Goal: Information Seeking & Learning: Understand process/instructions

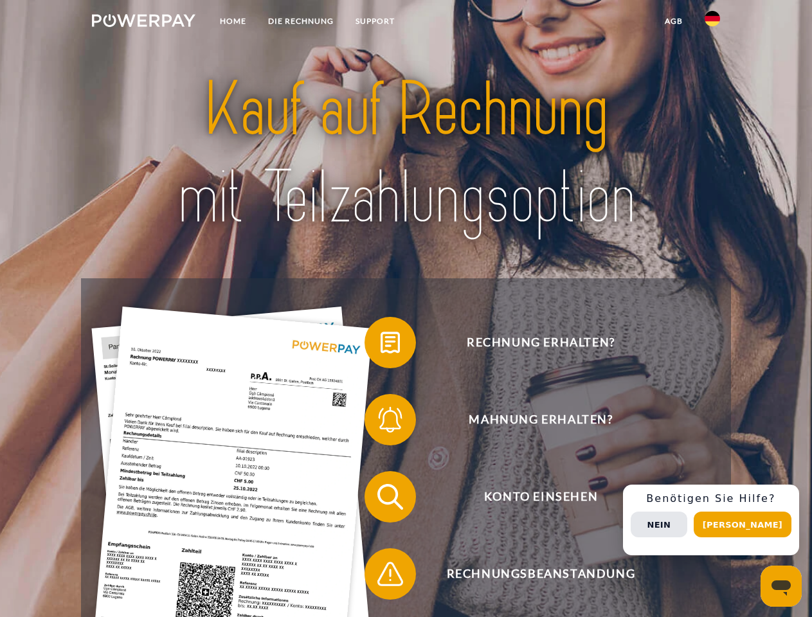
click at [143, 22] on img at bounding box center [143, 20] width 103 height 13
click at [712, 22] on img at bounding box center [711, 18] width 15 height 15
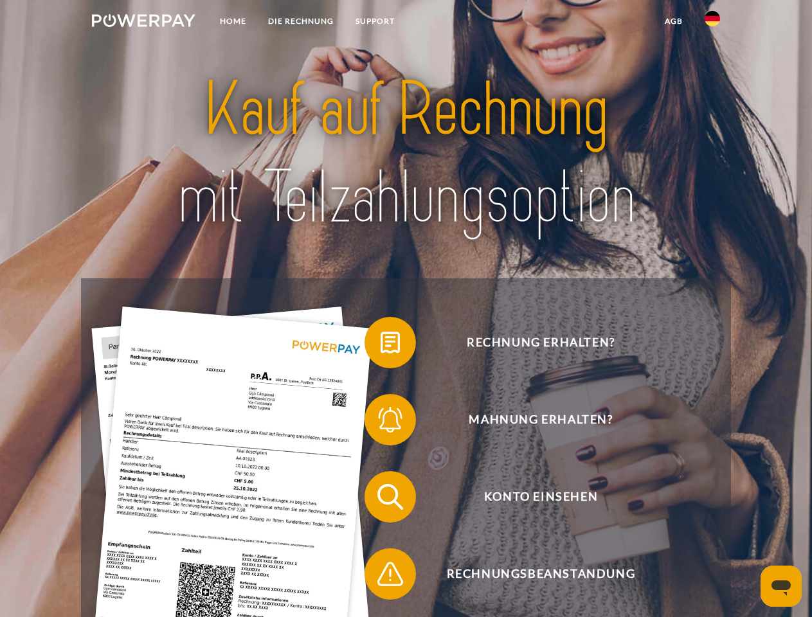
click at [673, 21] on link "agb" at bounding box center [674, 21] width 40 height 23
click at [380, 345] on span at bounding box center [371, 342] width 64 height 64
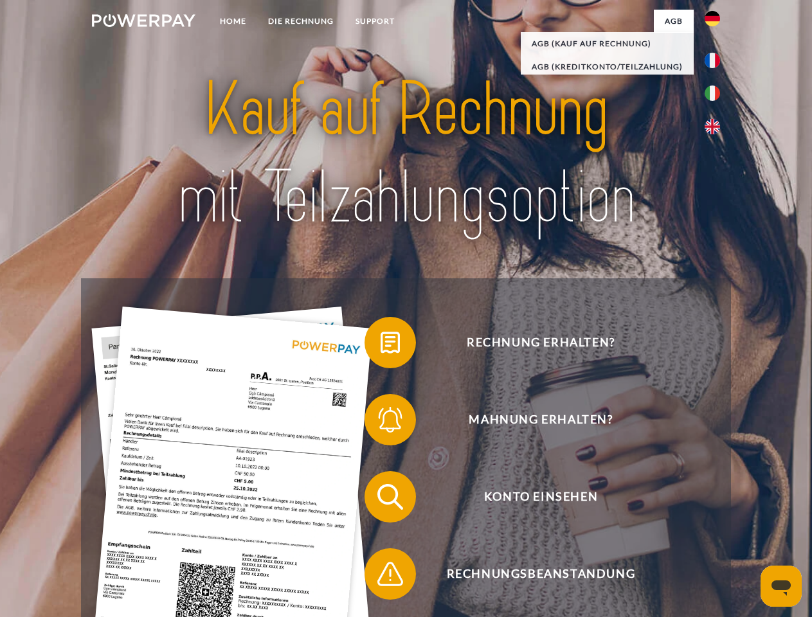
click at [380, 422] on span at bounding box center [371, 420] width 64 height 64
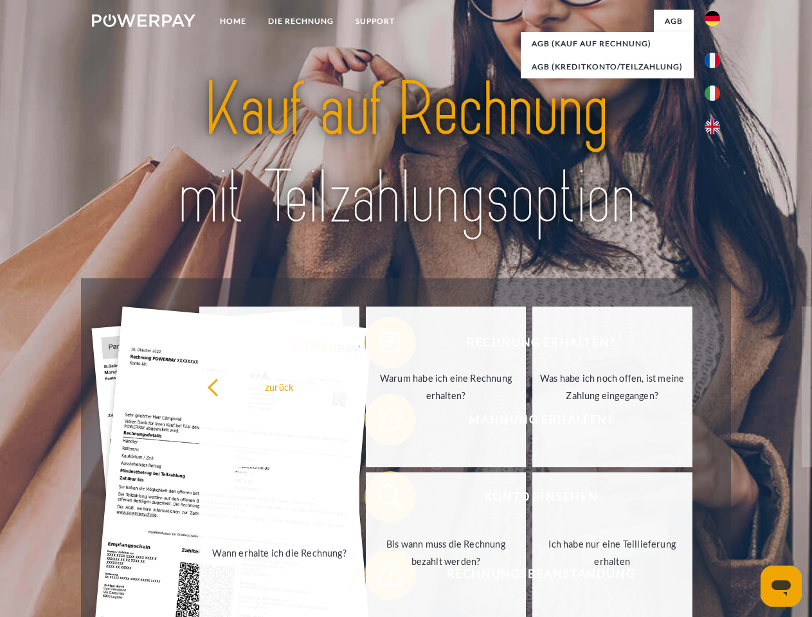
click at [380, 499] on link "Bis wann muss die Rechnung bezahlt werden?" at bounding box center [446, 552] width 160 height 161
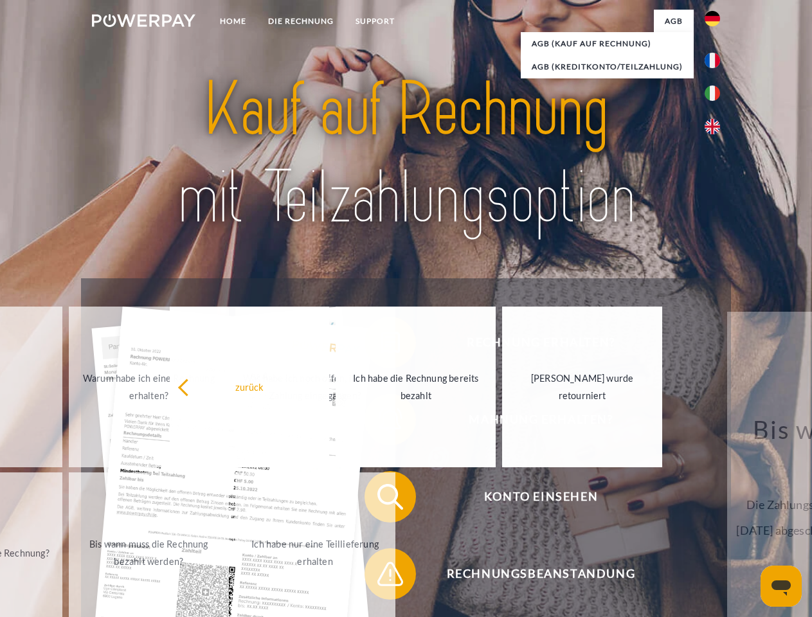
click at [380, 576] on span at bounding box center [371, 574] width 64 height 64
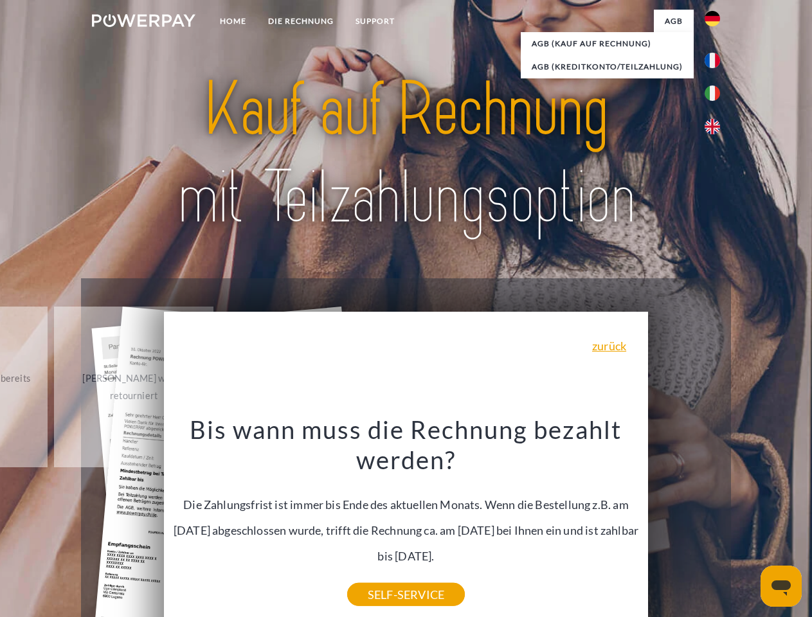
click at [715, 520] on div "Rechnung erhalten? Mahnung erhalten? Konto einsehen" at bounding box center [405, 535] width 649 height 514
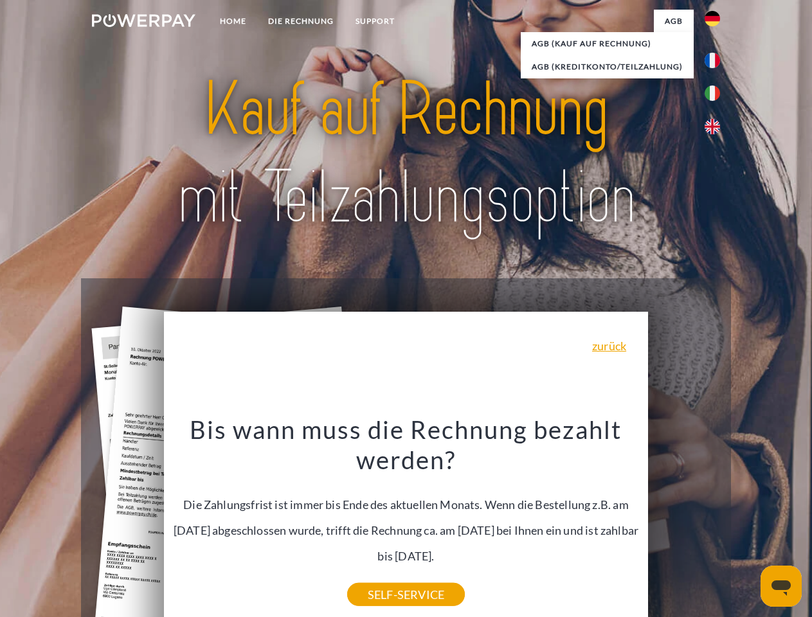
click at [684, 522] on span "Konto einsehen" at bounding box center [540, 496] width 315 height 51
click at [747, 524] on header "Home DIE RECHNUNG SUPPORT" at bounding box center [406, 443] width 812 height 887
